Goal: Information Seeking & Learning: Find specific fact

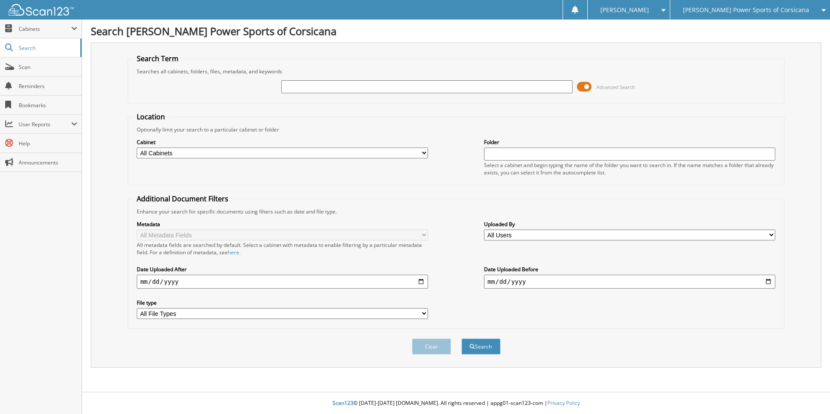
drag, startPoint x: 585, startPoint y: 86, endPoint x: 549, endPoint y: 87, distance: 35.2
click at [578, 87] on span at bounding box center [584, 86] width 15 height 13
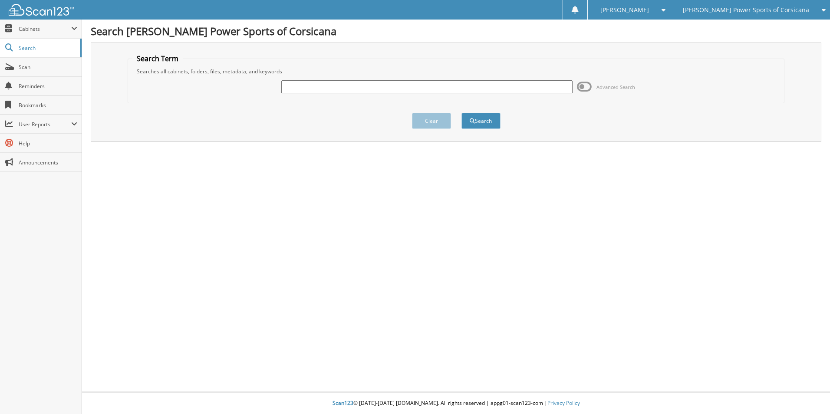
click at [444, 85] on input "text" at bounding box center [426, 86] width 291 height 13
type input "CARMICHAEL"
click at [461, 113] on button "Search" at bounding box center [480, 121] width 39 height 16
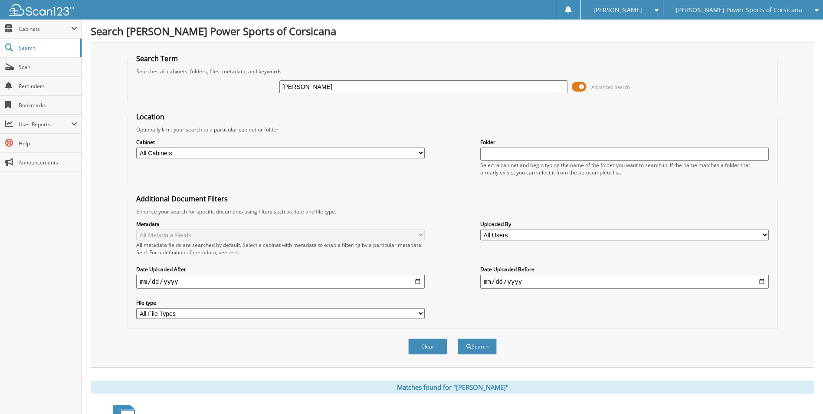
click at [578, 89] on span at bounding box center [579, 86] width 15 height 13
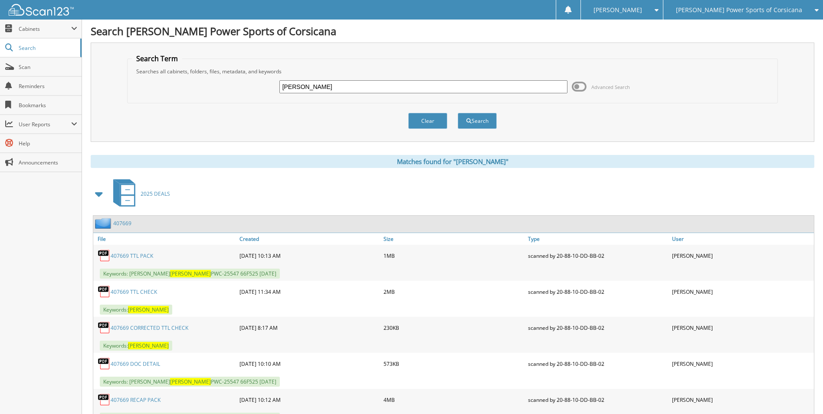
drag, startPoint x: 325, startPoint y: 87, endPoint x: 187, endPoint y: 72, distance: 137.9
click at [187, 72] on fieldset "Search Term Searches all cabinets, folders, files, metadata, and keywords CARMI…" at bounding box center [452, 78] width 650 height 49
type input "ROBINSON"
click at [458, 113] on button "Search" at bounding box center [477, 121] width 39 height 16
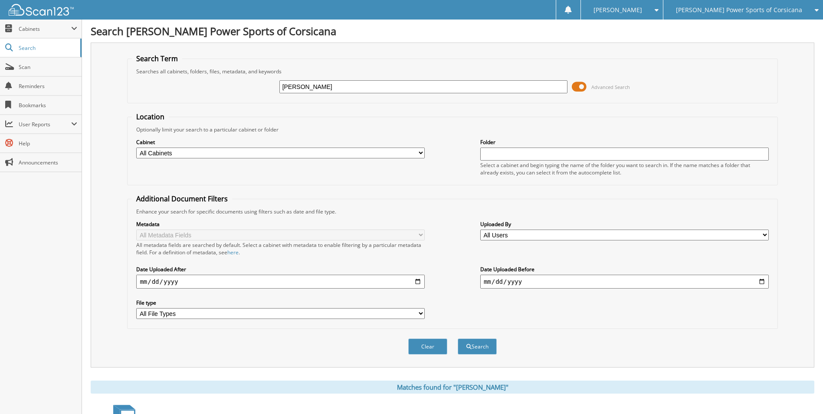
click at [582, 91] on span at bounding box center [579, 86] width 15 height 13
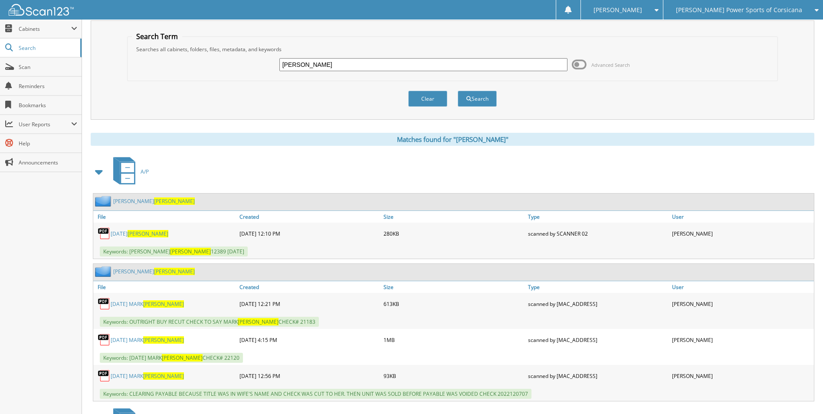
scroll to position [43, 0]
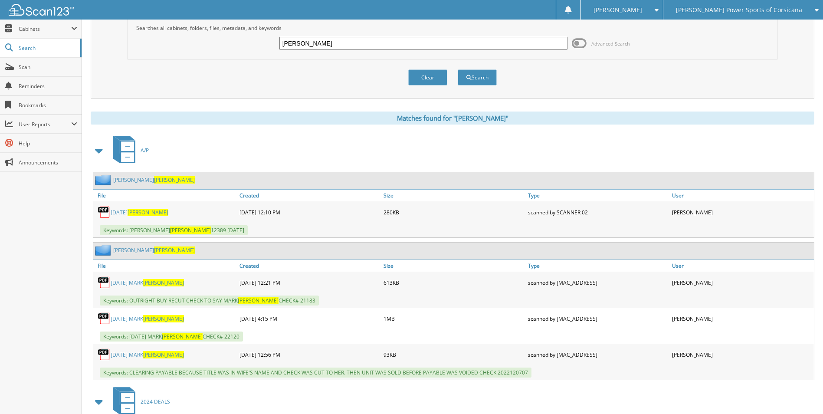
click at [98, 148] on span at bounding box center [99, 151] width 12 height 16
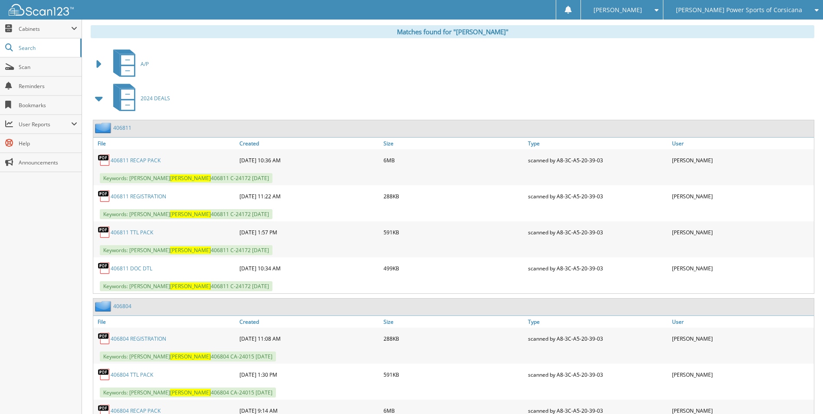
scroll to position [130, 0]
click at [99, 99] on span at bounding box center [99, 98] width 12 height 16
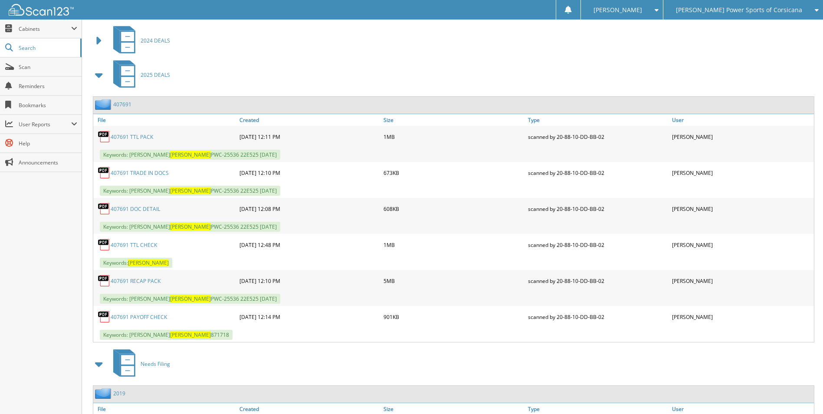
scroll to position [174, 0]
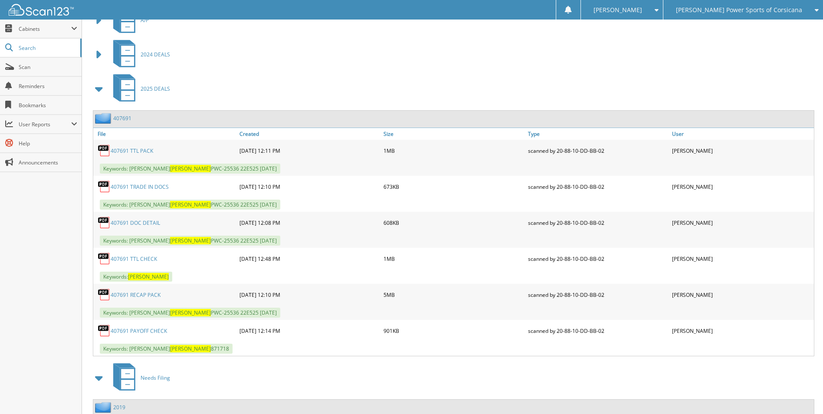
drag, startPoint x: 96, startPoint y: 381, endPoint x: 98, endPoint y: 377, distance: 4.9
click at [97, 381] on span at bounding box center [99, 378] width 12 height 16
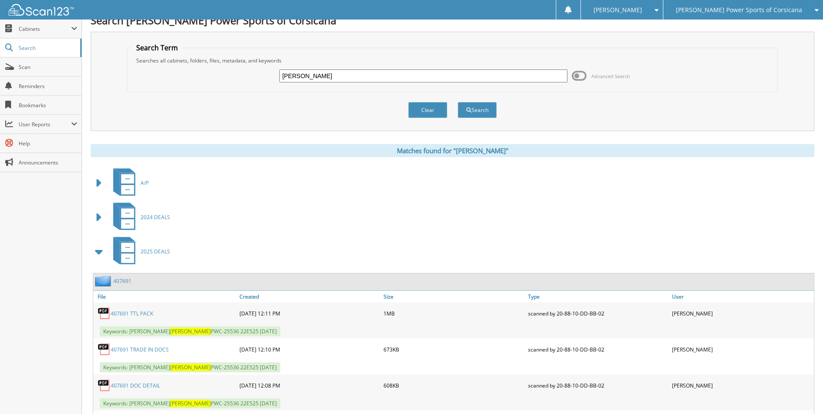
scroll to position [0, 0]
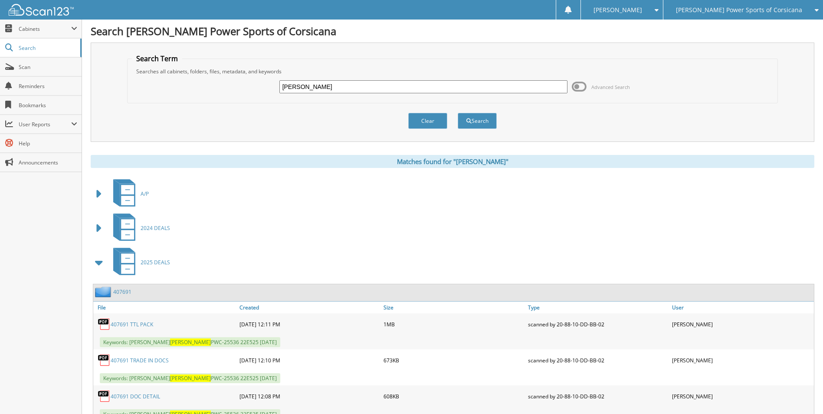
drag, startPoint x: 301, startPoint y: 83, endPoint x: 183, endPoint y: 68, distance: 119.0
click at [189, 69] on fieldset "Search Term Searches all cabinets, folders, files, metadata, and keywords [PERS…" at bounding box center [452, 78] width 650 height 49
type input "[PERSON_NAME]"
click at [458, 113] on button "Search" at bounding box center [477, 121] width 39 height 16
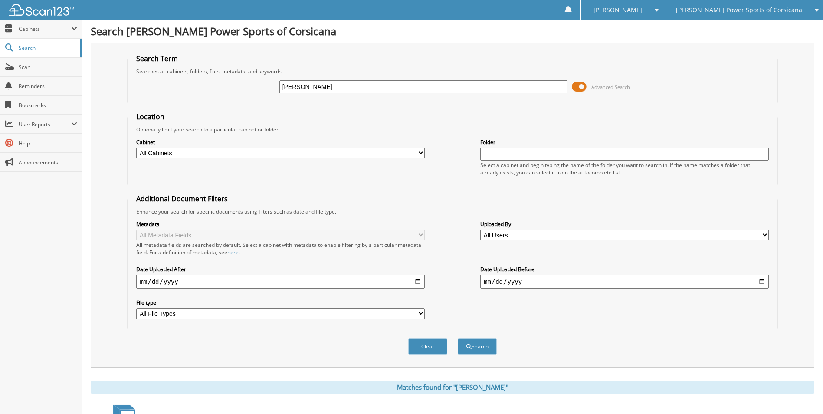
click at [578, 87] on span at bounding box center [579, 86] width 15 height 13
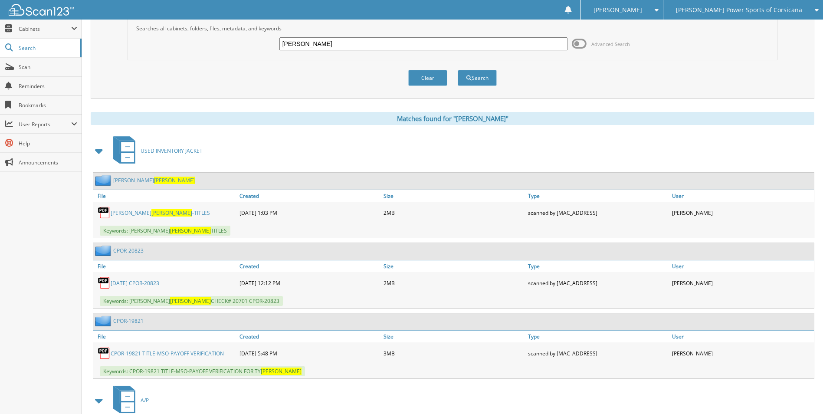
scroll to position [43, 0]
click at [99, 148] on span at bounding box center [99, 151] width 12 height 16
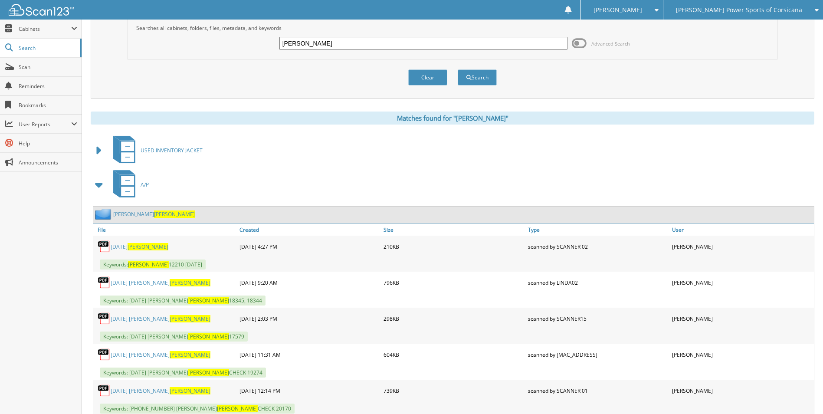
scroll to position [87, 0]
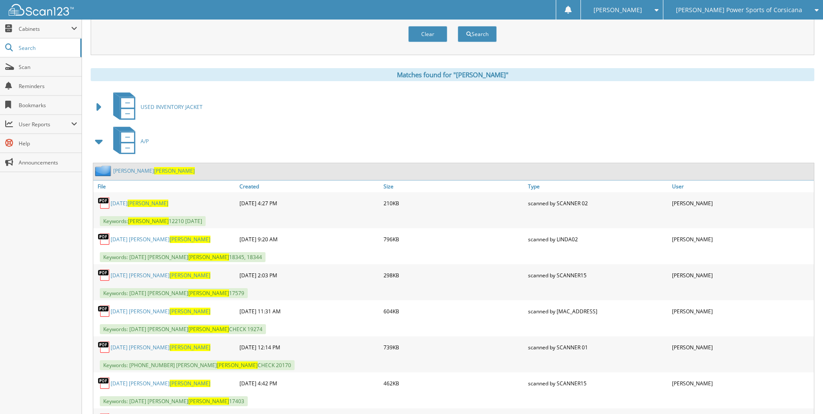
click at [92, 144] on span at bounding box center [99, 141] width 17 height 21
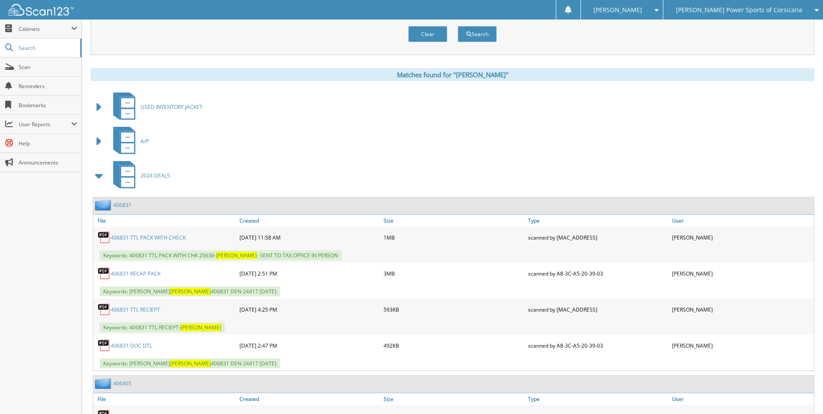
click at [96, 176] on span at bounding box center [99, 176] width 12 height 16
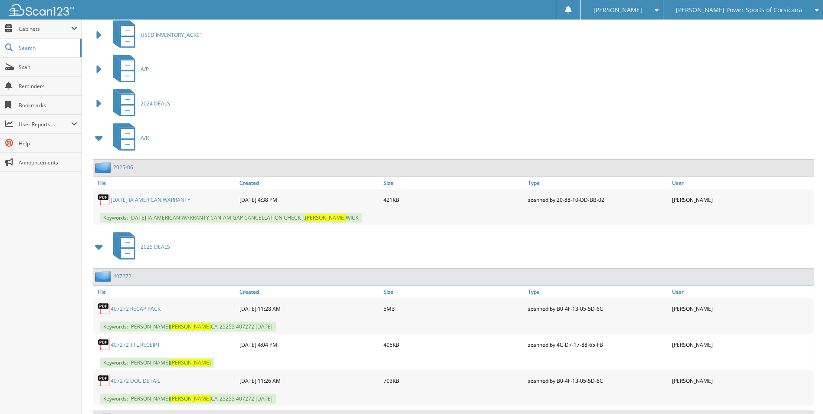
scroll to position [174, 0]
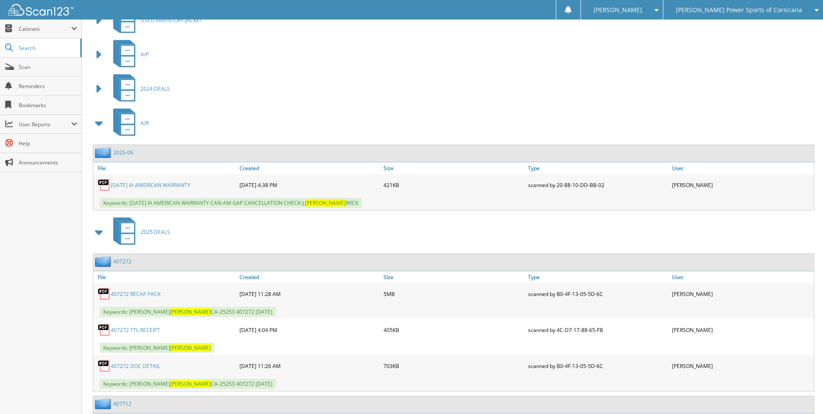
click at [99, 123] on span at bounding box center [99, 123] width 12 height 16
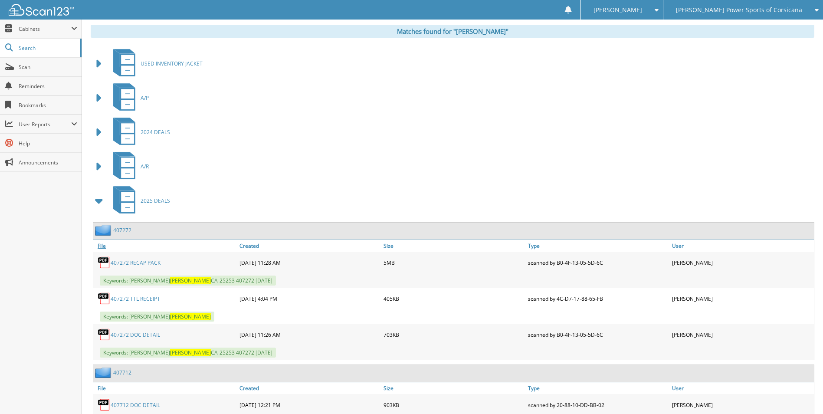
scroll to position [0, 0]
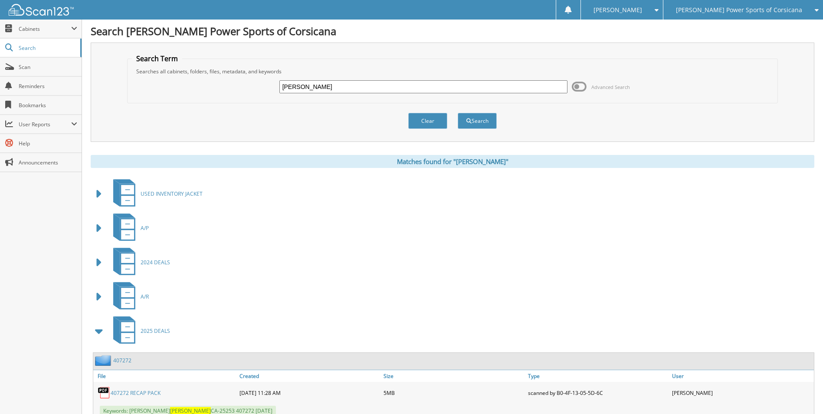
drag, startPoint x: 249, startPoint y: 79, endPoint x: 215, endPoint y: 77, distance: 33.5
click at [216, 77] on div "SMITH Advanced Search" at bounding box center [452, 86] width 641 height 23
drag, startPoint x: 319, startPoint y: 82, endPoint x: 239, endPoint y: 82, distance: 80.3
click at [239, 82] on div "SMITH Advanced Search" at bounding box center [452, 86] width 641 height 23
type input "JACKSON"
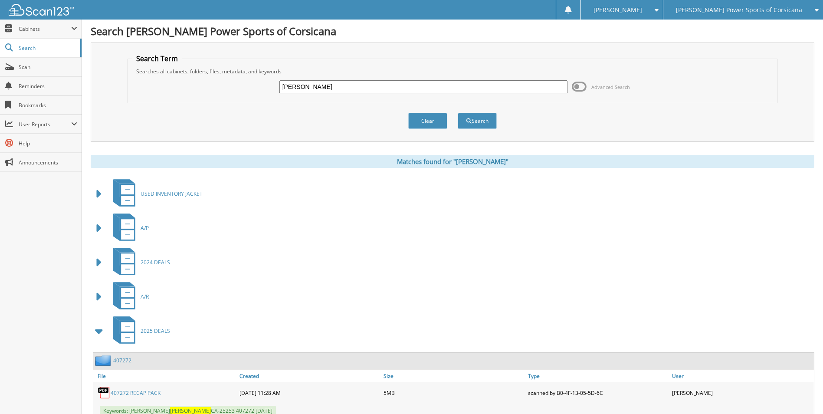
click at [458, 113] on button "Search" at bounding box center [477, 121] width 39 height 16
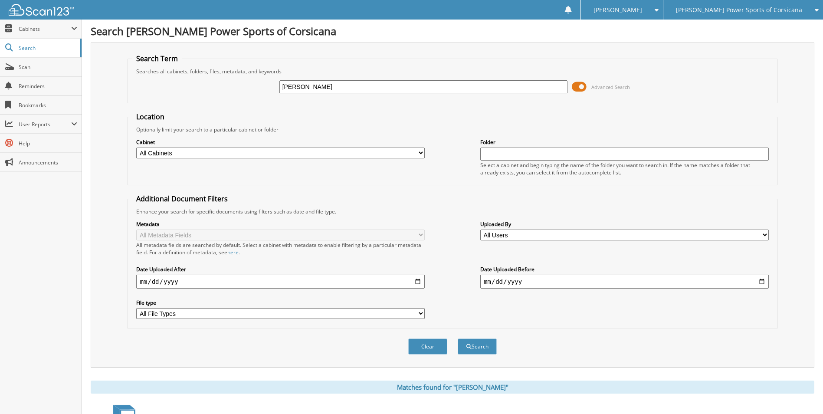
click at [576, 81] on span at bounding box center [579, 86] width 15 height 13
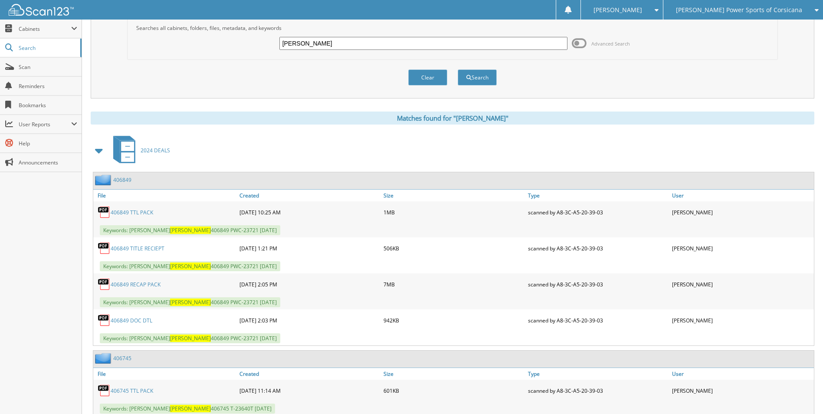
click at [101, 147] on span at bounding box center [99, 151] width 12 height 16
